Goal: Navigation & Orientation: Find specific page/section

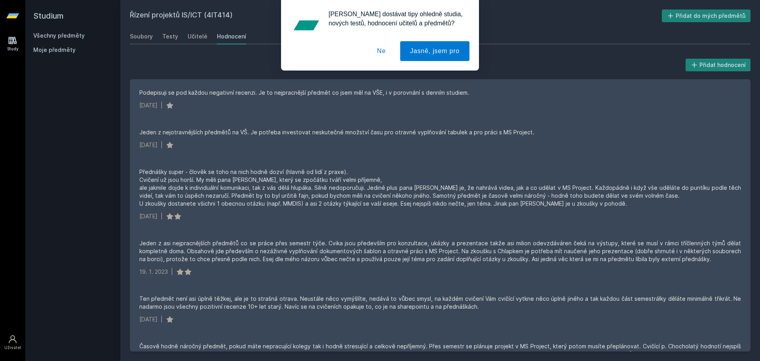
click at [13, 18] on div "[PERSON_NAME] dostávat tipy ohledně studia, nových testů, hodnocení učitelů a p…" at bounding box center [380, 35] width 760 height 70
click at [16, 10] on div "[PERSON_NAME] dostávat tipy ohledně studia, nových testů, hodnocení učitelů a p…" at bounding box center [380, 35] width 760 height 70
click at [9, 15] on div "[PERSON_NAME] dostávat tipy ohledně studia, nových testů, hodnocení učitelů a p…" at bounding box center [380, 35] width 760 height 70
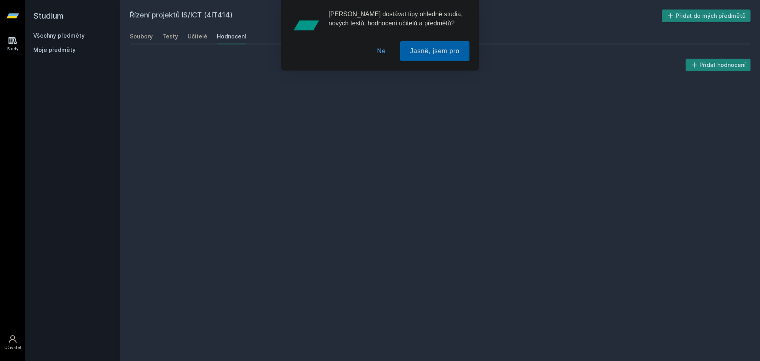
click at [385, 55] on button "Ne" at bounding box center [381, 51] width 28 height 20
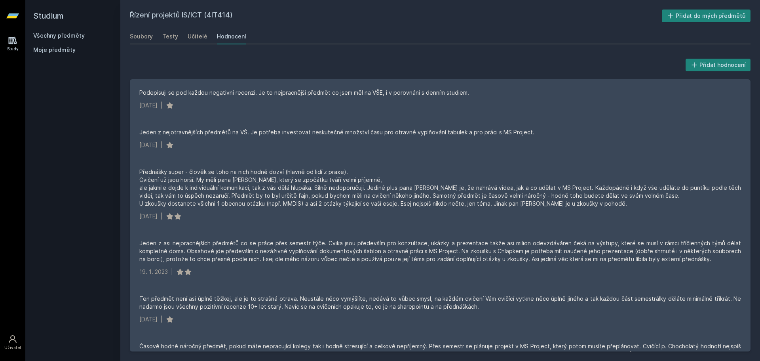
click at [17, 10] on icon at bounding box center [12, 16] width 13 height 32
